Goal: Navigation & Orientation: Find specific page/section

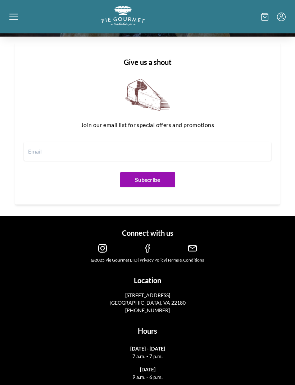
scroll to position [961, 0]
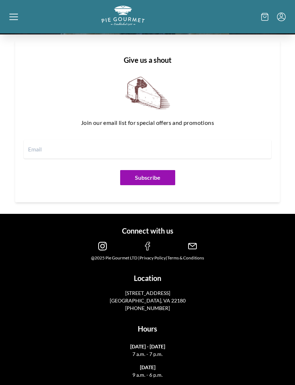
click at [98, 251] on link at bounding box center [102, 248] width 9 height 7
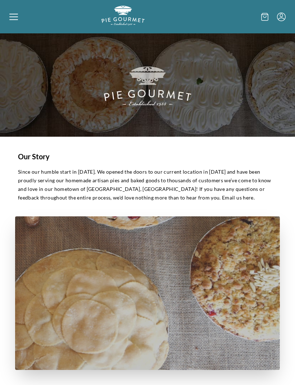
scroll to position [0, 0]
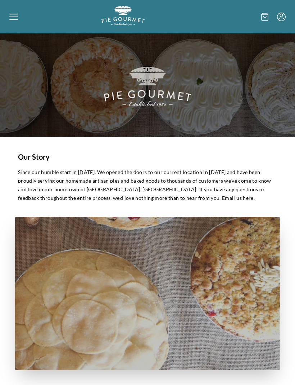
click at [13, 15] on icon at bounding box center [13, 17] width 9 height 9
click at [15, 18] on div "Home Shop" at bounding box center [147, 192] width 295 height 385
click at [11, 16] on icon at bounding box center [13, 17] width 9 height 9
click at [134, 17] on div "Home Shop" at bounding box center [147, 192] width 295 height 385
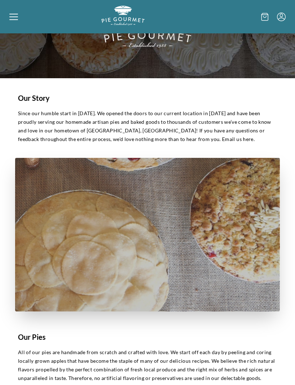
scroll to position [63, 0]
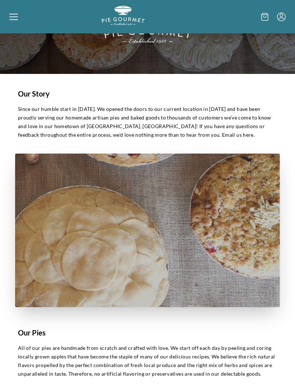
click at [40, 335] on h1 "Our Pies" at bounding box center [147, 333] width 259 height 11
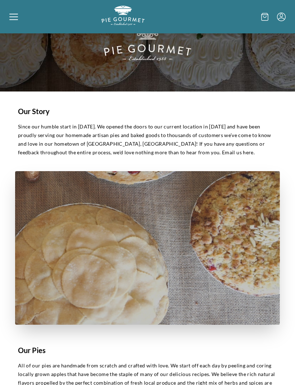
scroll to position [0, 0]
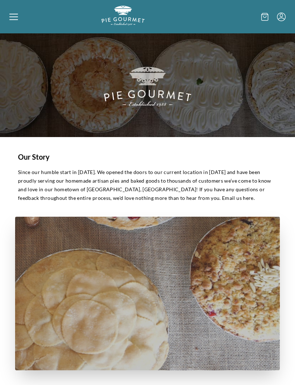
click at [16, 14] on icon at bounding box center [13, 14] width 9 height 1
click at [13, 17] on div "Home Shop" at bounding box center [147, 192] width 295 height 385
click at [133, 14] on img "Logo" at bounding box center [122, 16] width 43 height 20
click at [129, 17] on img "Logo" at bounding box center [122, 16] width 43 height 20
click at [13, 15] on icon at bounding box center [13, 17] width 9 height 9
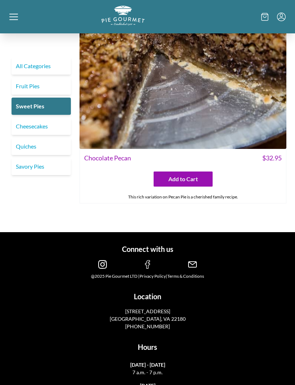
scroll to position [1728, 0]
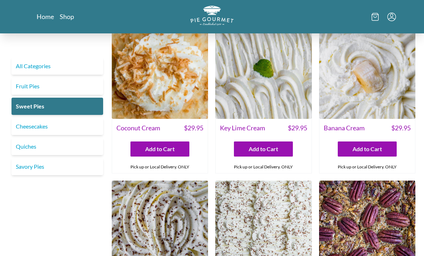
scroll to position [0, 0]
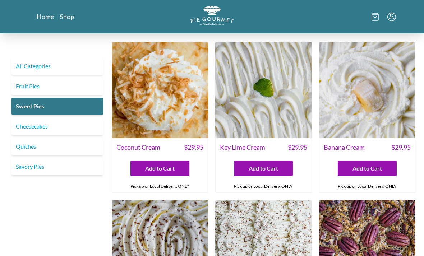
click at [36, 126] on link "Cheesecakes" at bounding box center [57, 126] width 92 height 17
click at [36, 128] on link "Cheesecakes" at bounding box center [57, 126] width 92 height 17
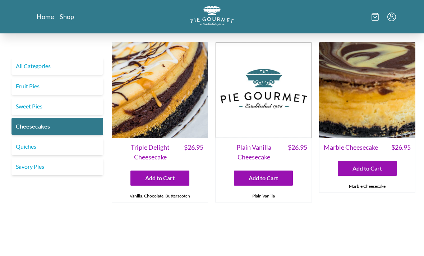
click at [257, 152] on span "Plain Vanilla Cheesecake" at bounding box center [254, 152] width 68 height 19
click at [259, 151] on span "Plain Vanilla Cheesecake" at bounding box center [254, 152] width 68 height 19
click at [284, 118] on img at bounding box center [263, 90] width 96 height 96
click at [41, 90] on link "Fruit Pies" at bounding box center [57, 86] width 92 height 17
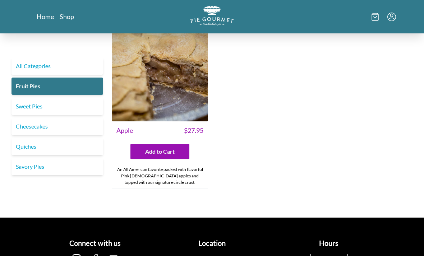
scroll to position [752, 0]
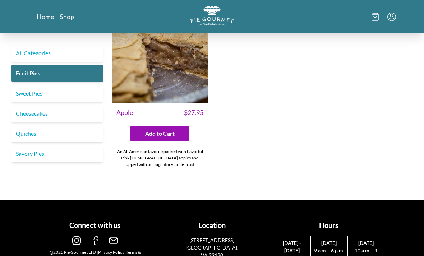
click at [32, 156] on link "Savory Pies" at bounding box center [57, 153] width 92 height 17
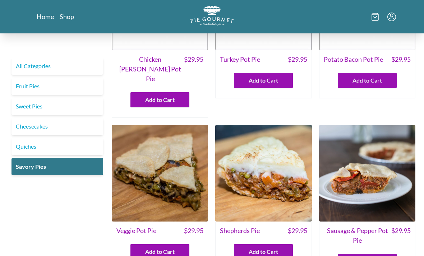
scroll to position [88, 0]
